Goal: Information Seeking & Learning: Learn about a topic

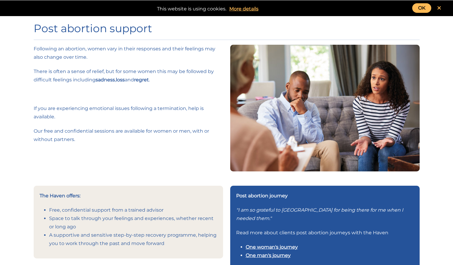
click at [424, 7] on link "OK" at bounding box center [421, 8] width 19 height 10
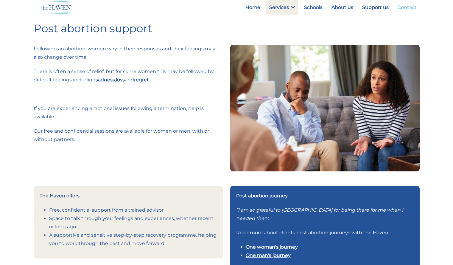
click at [412, 9] on link "Contact" at bounding box center [406, 7] width 25 height 14
click at [344, 9] on link "About us" at bounding box center [342, 7] width 28 height 14
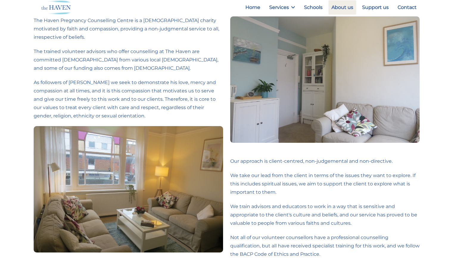
scroll to position [12, 0]
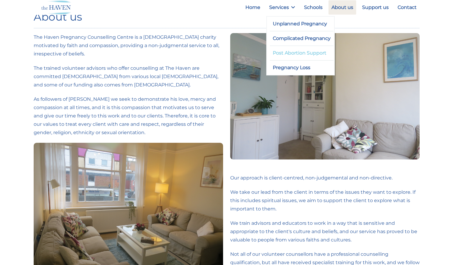
click at [295, 54] on link "Post Abortion Support" at bounding box center [302, 53] width 64 height 14
